Goal: Information Seeking & Learning: Learn about a topic

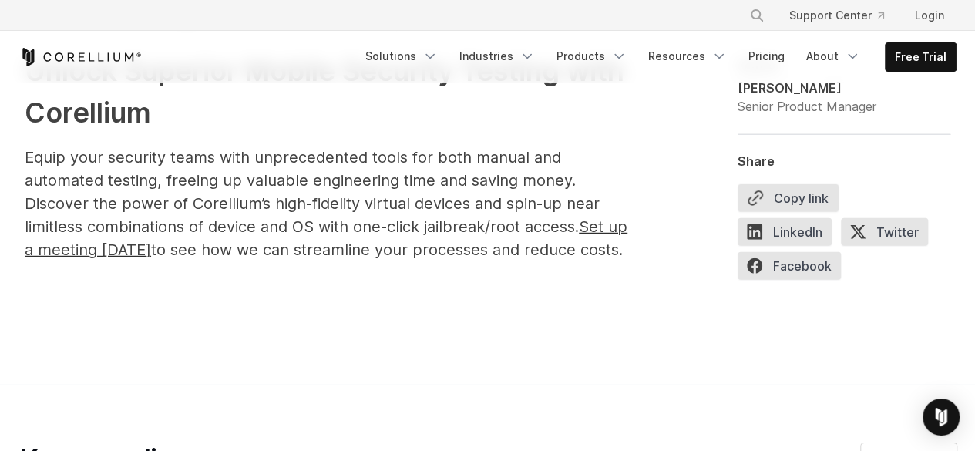
scroll to position [8510, 0]
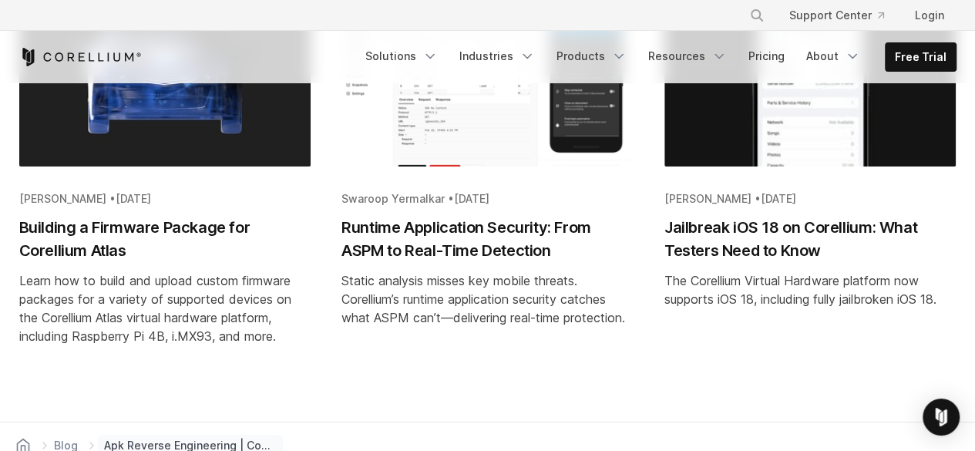
click at [130, 143] on img "Blog post summary: Building a Firmware Package for Corellium Atlas" at bounding box center [165, 69] width 292 height 194
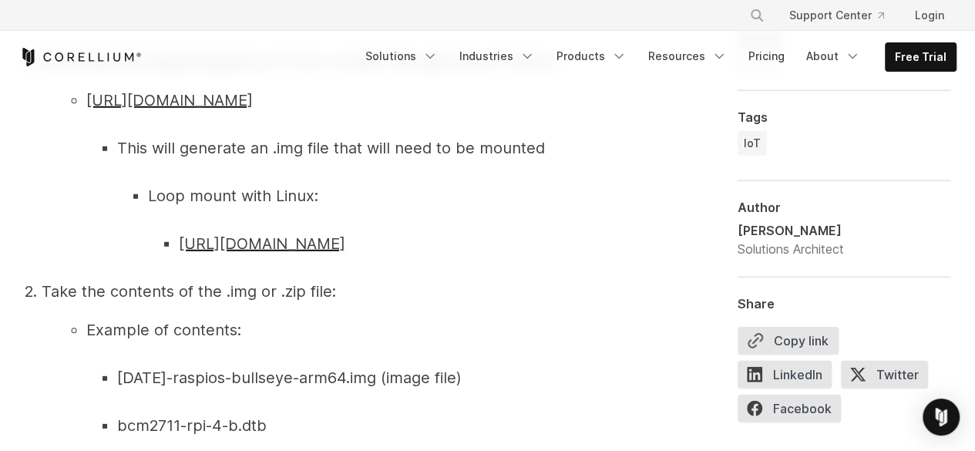
scroll to position [2150, 0]
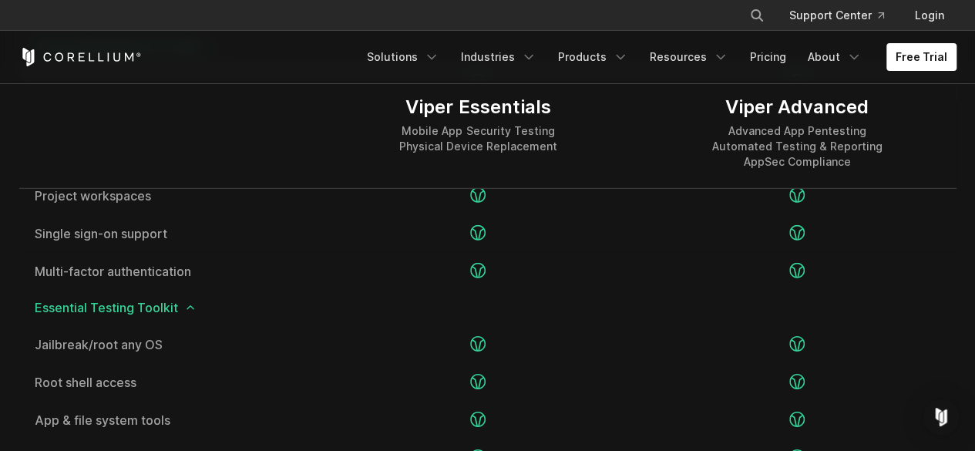
scroll to position [2133, 0]
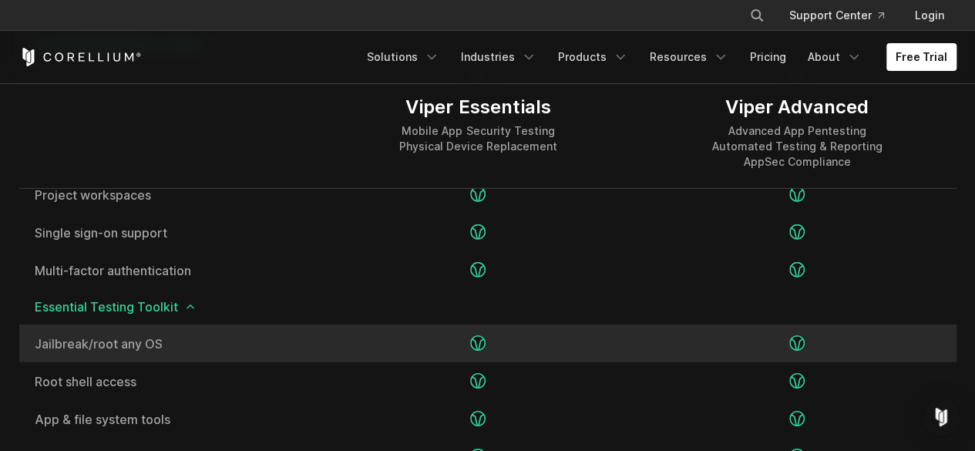
click at [77, 341] on span "Jailbreak/root any OS" at bounding box center [169, 344] width 269 height 12
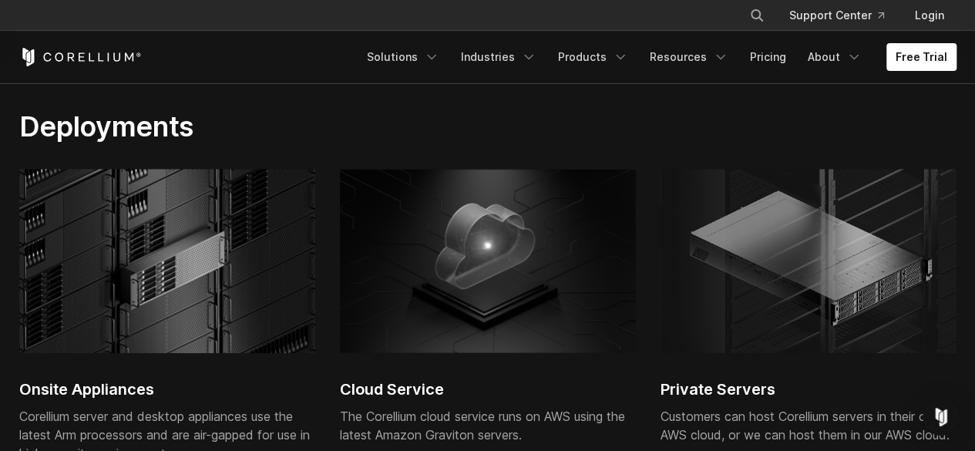
scroll to position [3502, 0]
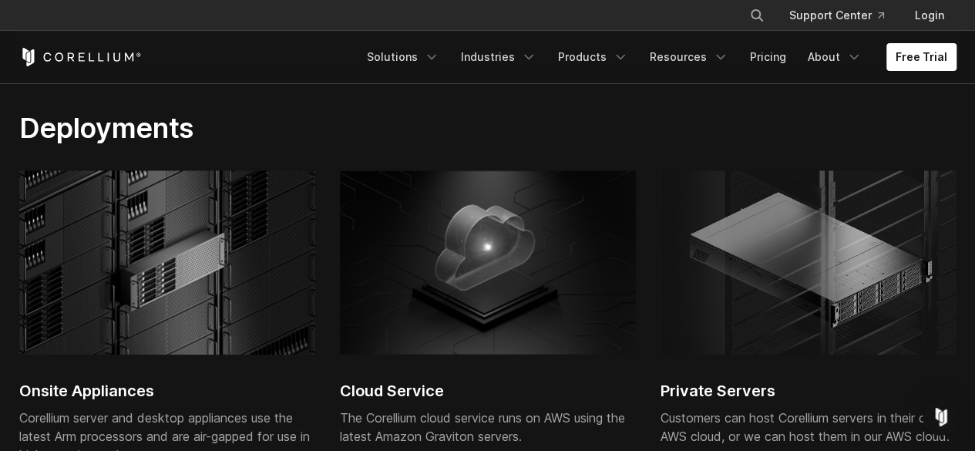
click at [117, 255] on img at bounding box center [167, 262] width 296 height 184
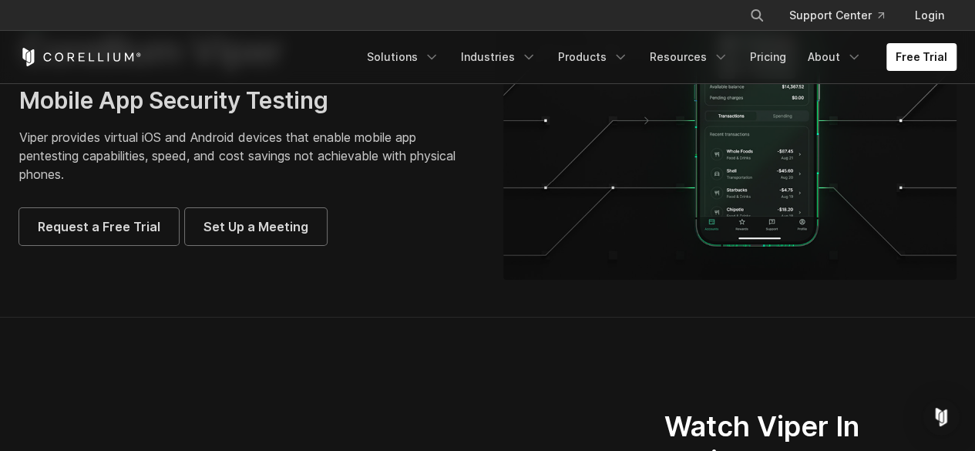
scroll to position [0, 0]
